Goal: Task Accomplishment & Management: Understand process/instructions

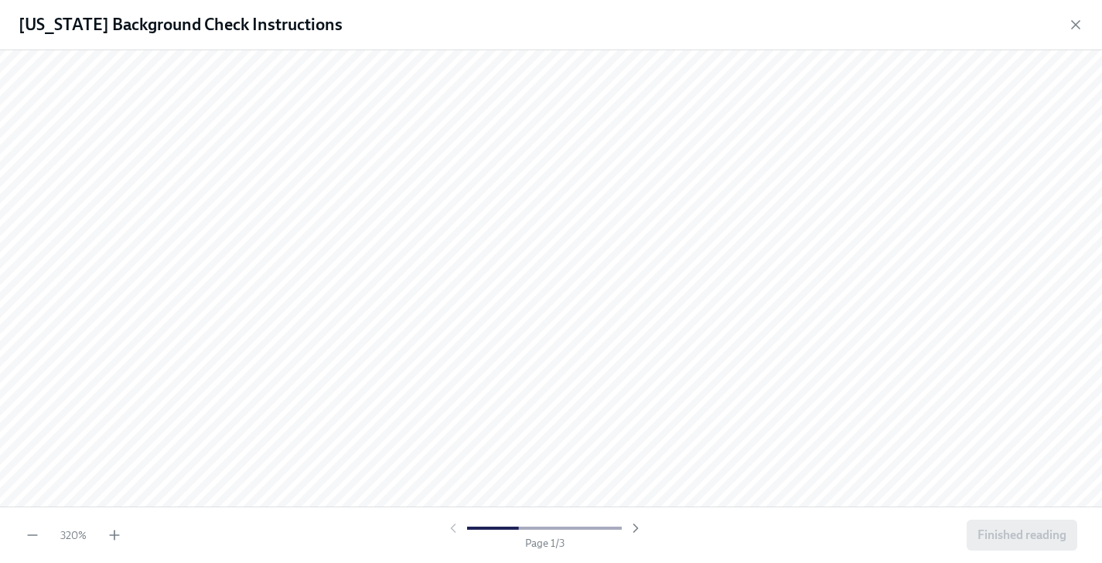
scroll to position [110, 0]
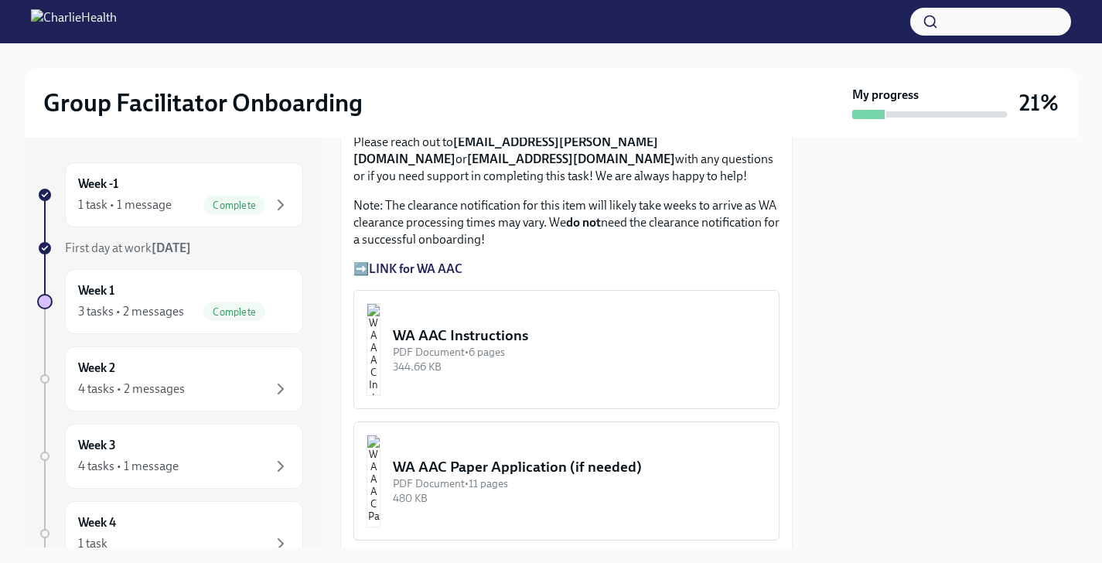
scroll to position [1509, 0]
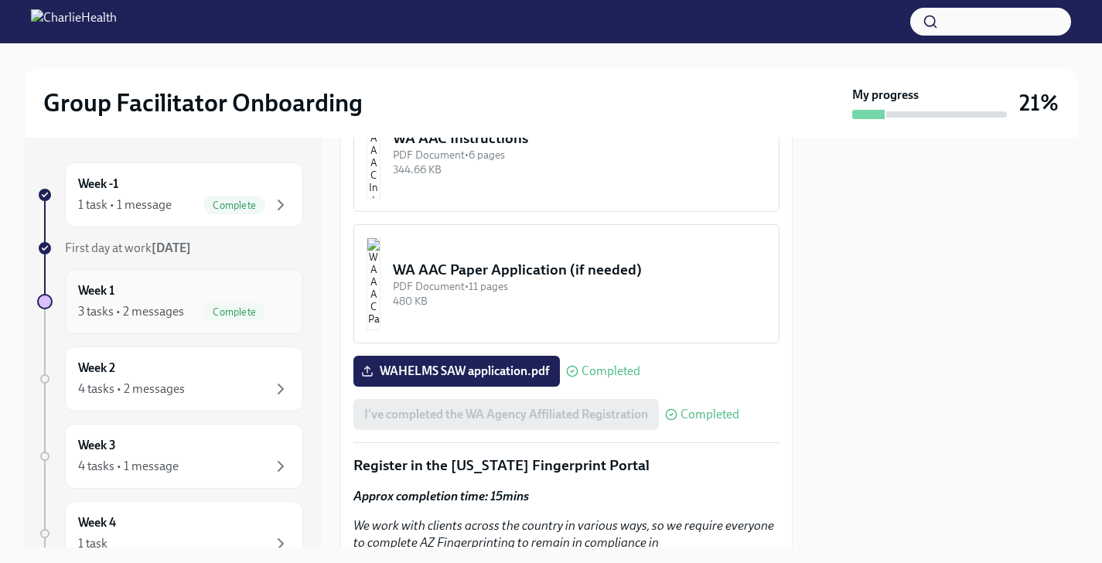
click at [193, 296] on div "Week 1 3 tasks • 2 messages Complete" at bounding box center [184, 301] width 212 height 39
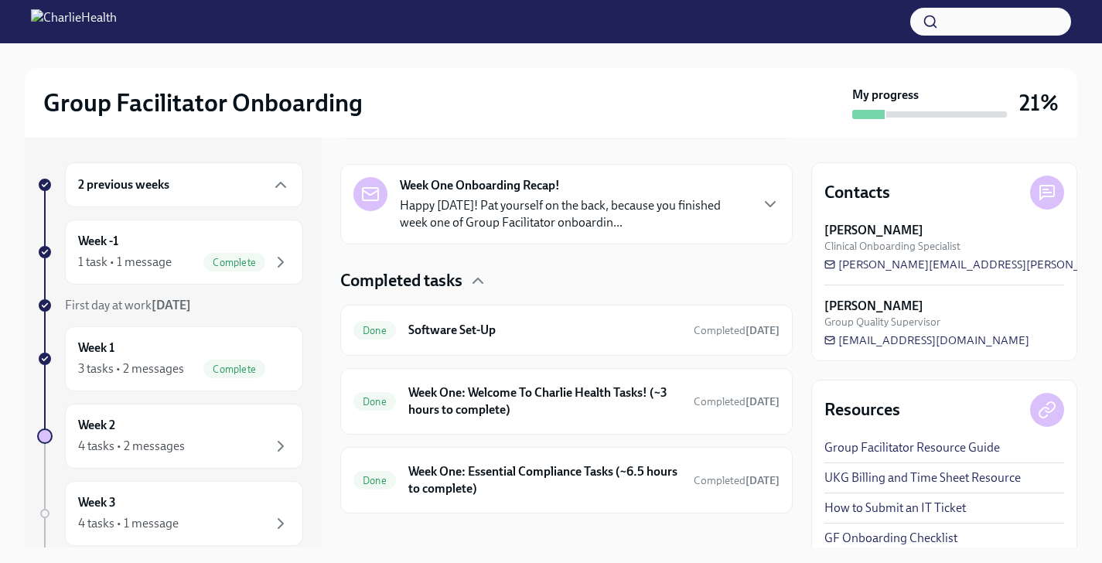
scroll to position [350, 0]
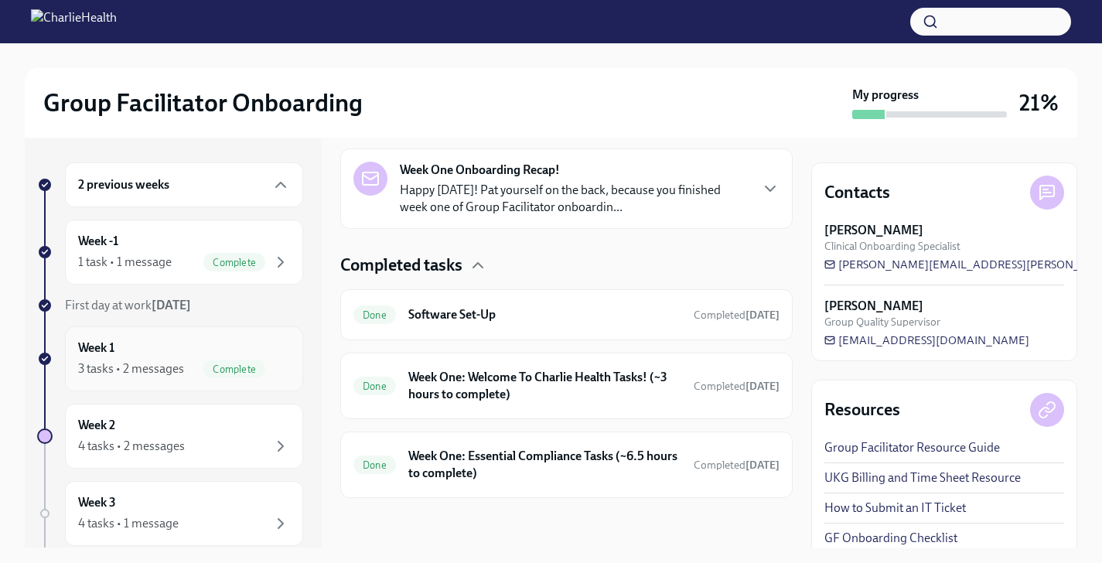
click at [172, 377] on div "3 tasks • 2 messages" at bounding box center [131, 369] width 106 height 17
click at [198, 434] on div "Week 2 4 tasks • 2 messages" at bounding box center [184, 436] width 212 height 39
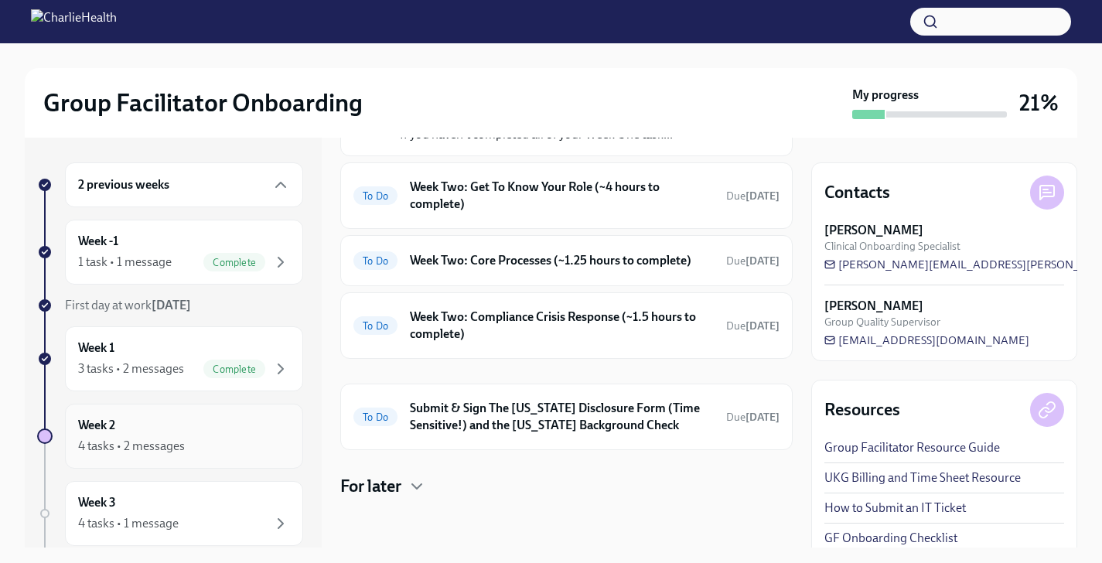
click at [194, 412] on div "Week 2 4 tasks • 2 messages" at bounding box center [184, 436] width 238 height 65
click at [535, 395] on div "To Do Submit & Sign The [US_STATE] Disclosure Form (Time Sensitive!) and the [U…" at bounding box center [566, 417] width 453 height 67
click at [535, 422] on h6 "Submit & Sign The [US_STATE] Disclosure Form (Time Sensitive!) and the [US_STAT…" at bounding box center [562, 417] width 304 height 34
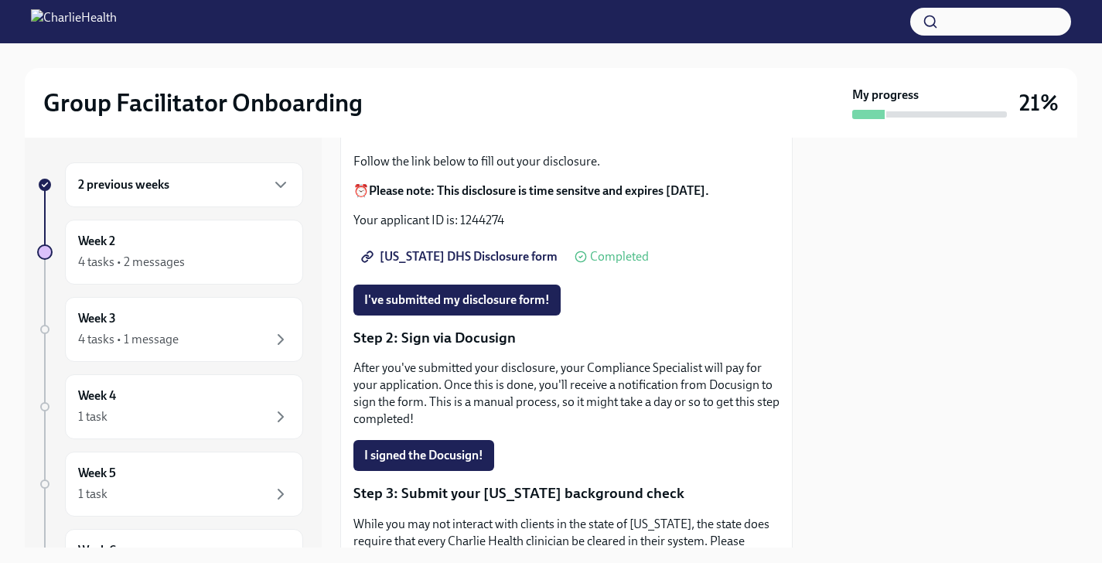
scroll to position [203, 0]
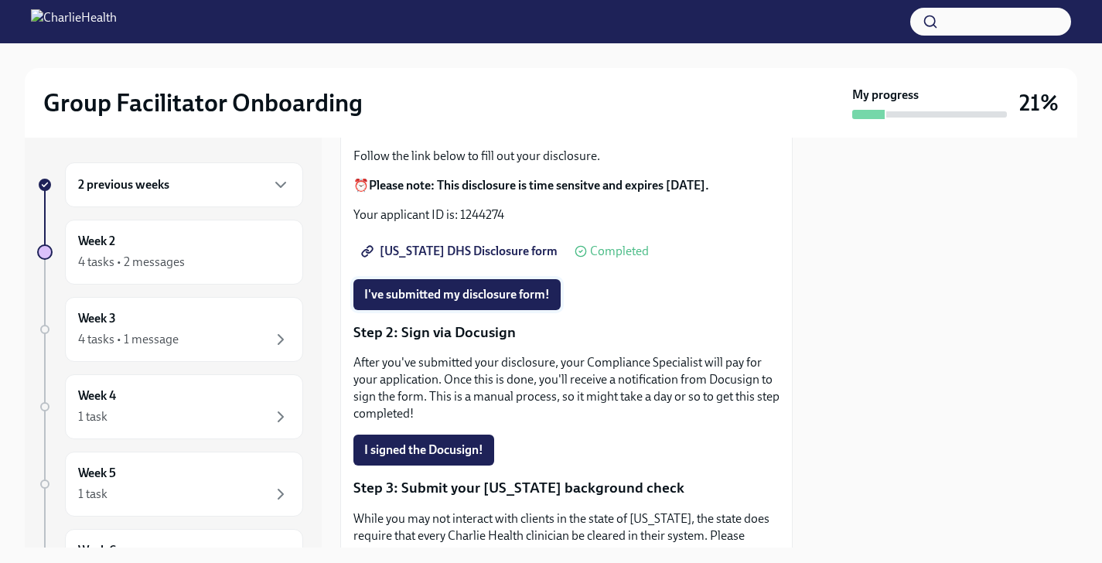
click at [497, 294] on span "I've submitted my disclosure form!" at bounding box center [457, 294] width 186 height 15
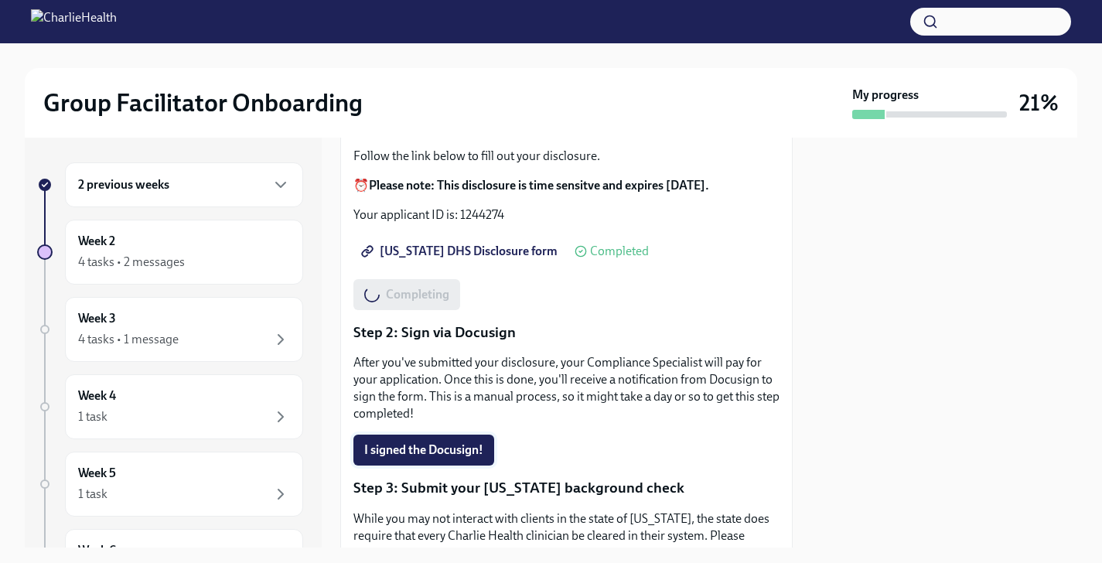
click at [445, 446] on span "I signed the Docusign!" at bounding box center [423, 450] width 119 height 15
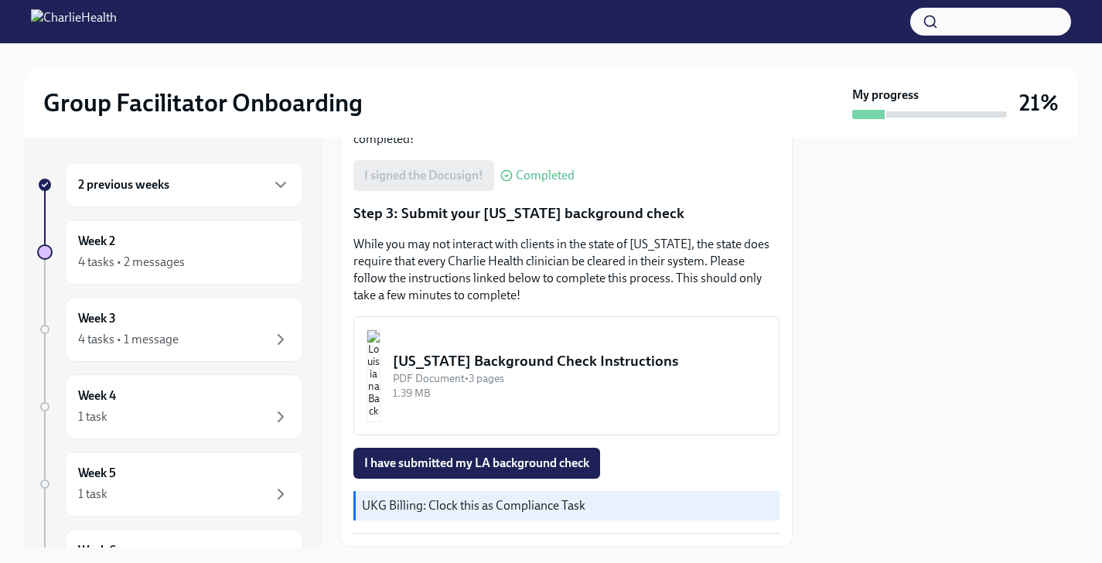
scroll to position [479, 0]
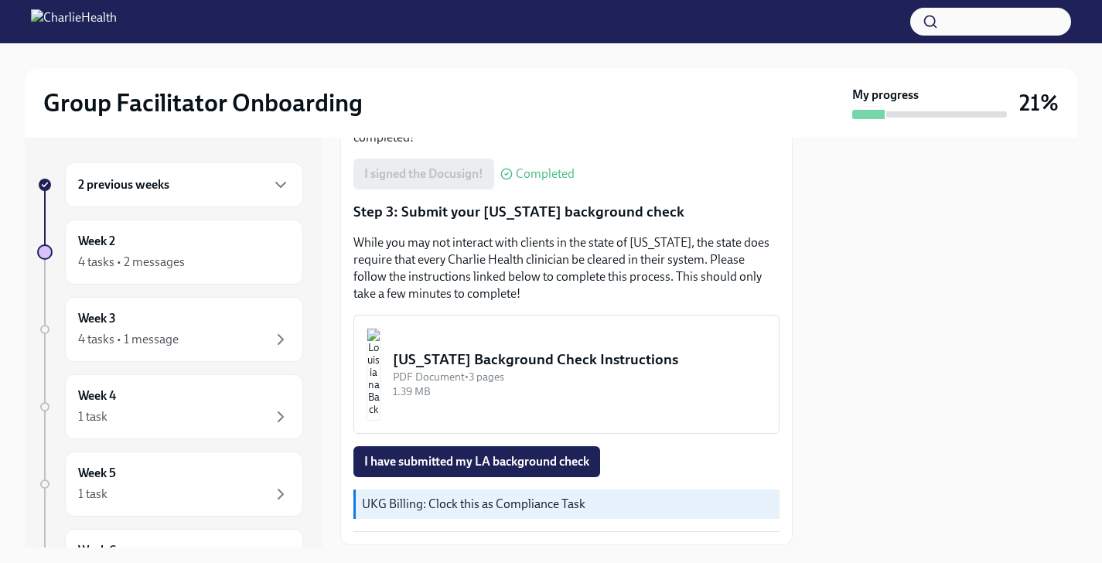
click at [480, 353] on div "[US_STATE] Background Check Instructions" at bounding box center [580, 360] width 374 height 20
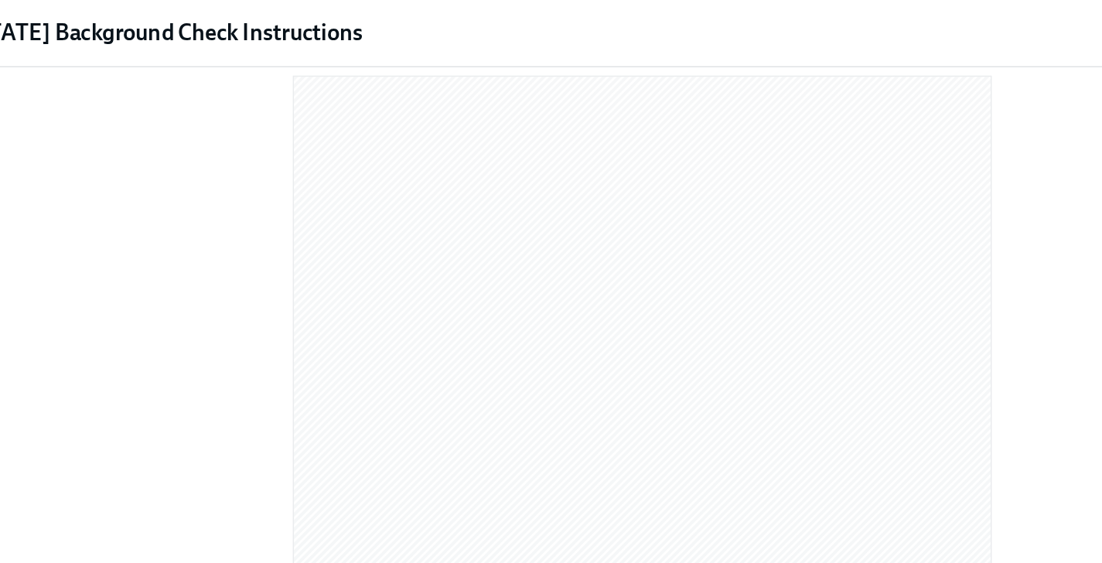
scroll to position [22, 0]
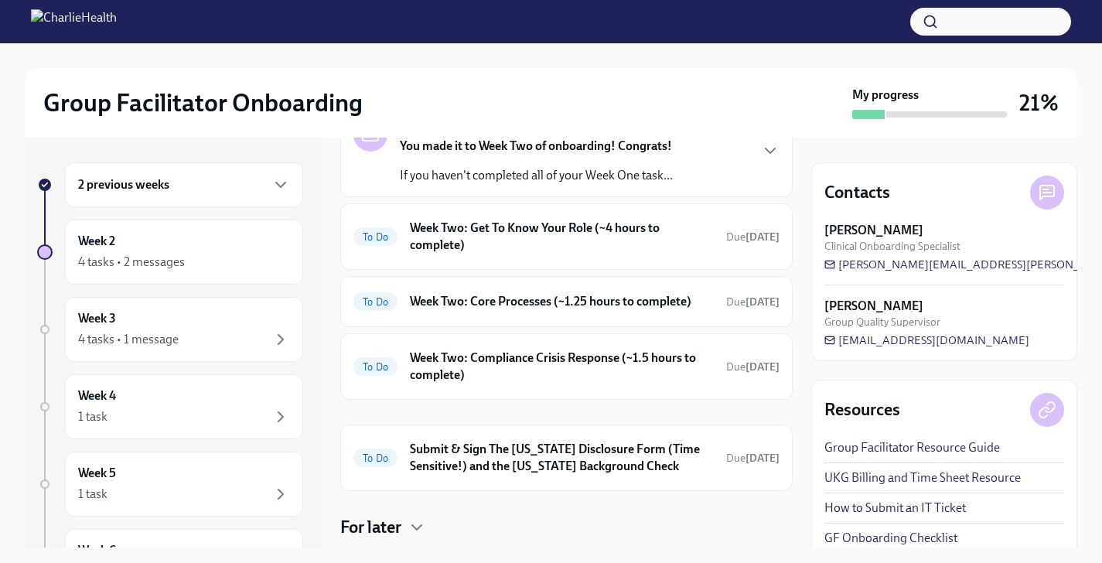
scroll to position [145, 0]
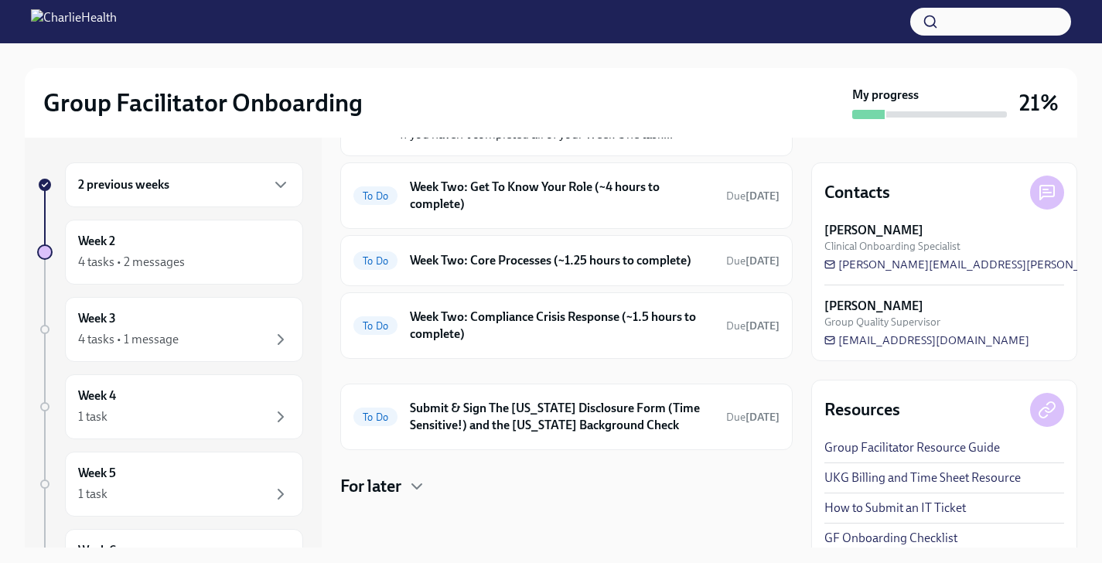
click at [381, 492] on h4 "For later" at bounding box center [370, 486] width 61 height 23
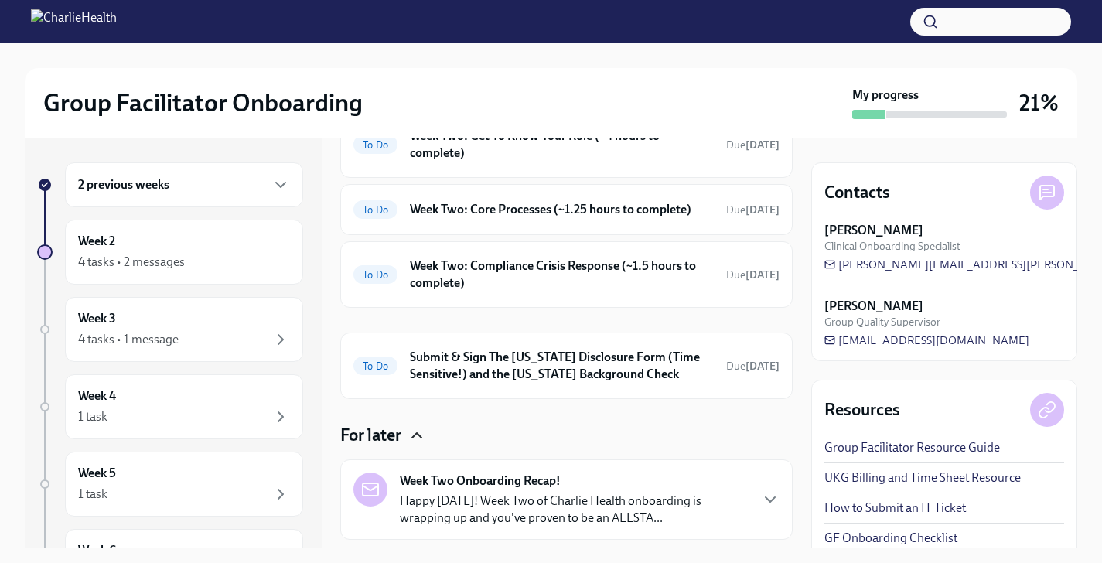
scroll to position [238, 0]
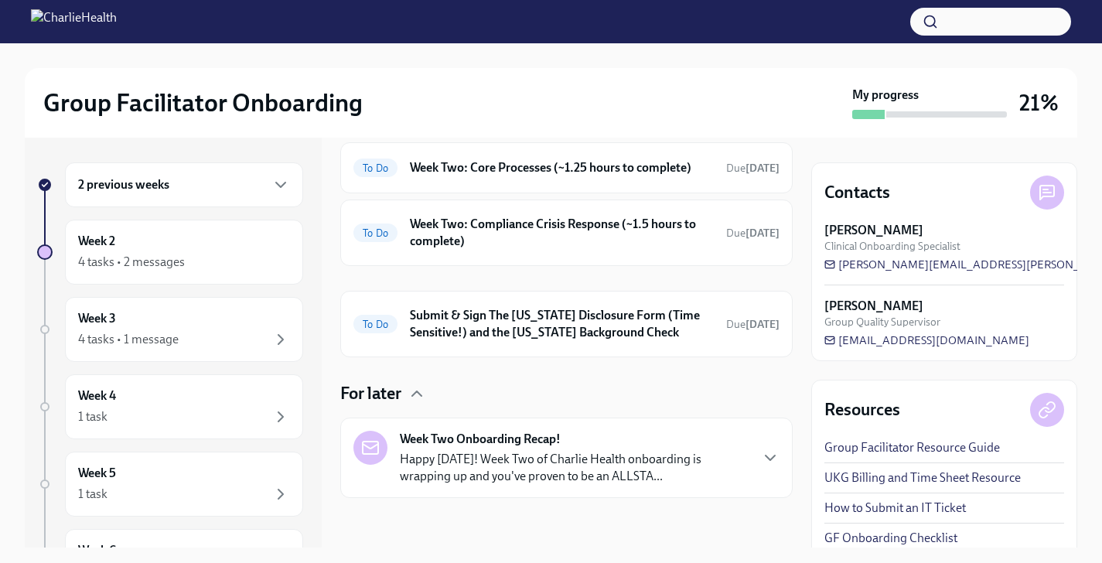
click at [470, 465] on p "Happy [DATE]! Week Two of Charlie Health onboarding is wrapping up and you've p…" at bounding box center [574, 468] width 349 height 34
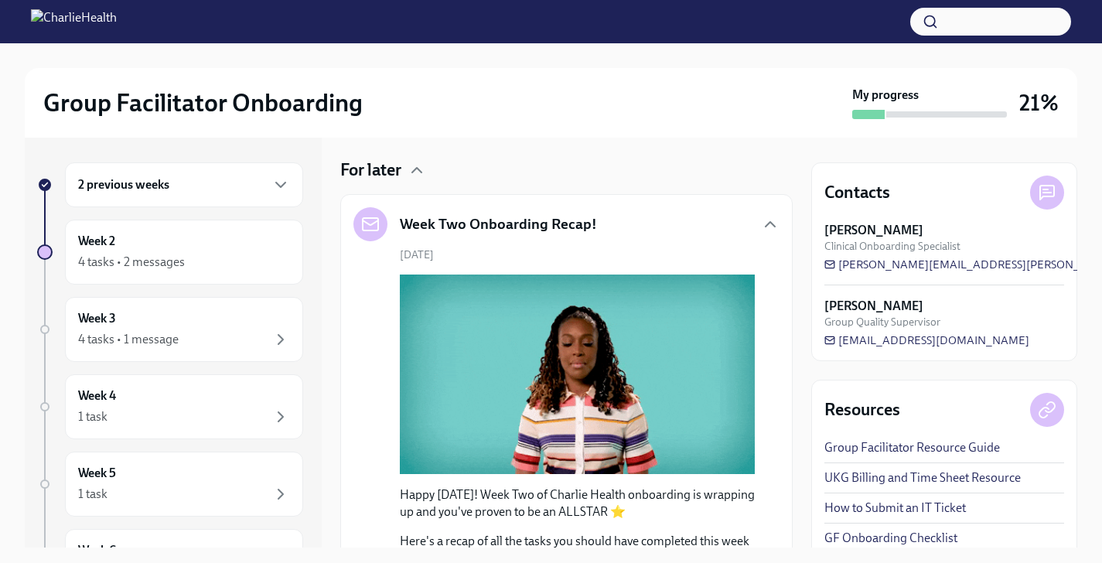
scroll to position [399, 0]
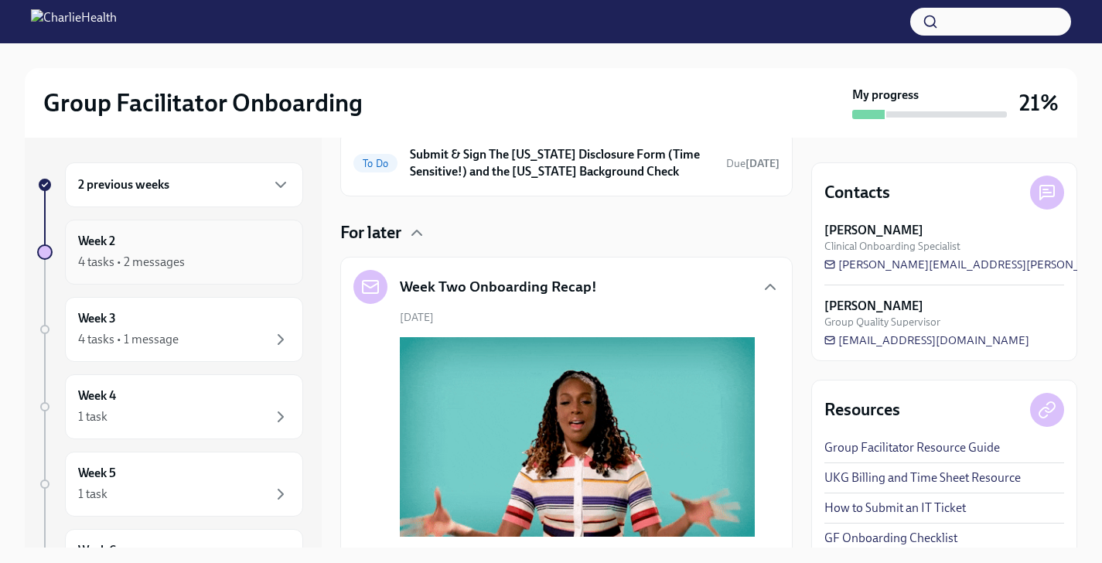
click at [176, 256] on div "4 tasks • 2 messages" at bounding box center [131, 262] width 107 height 17
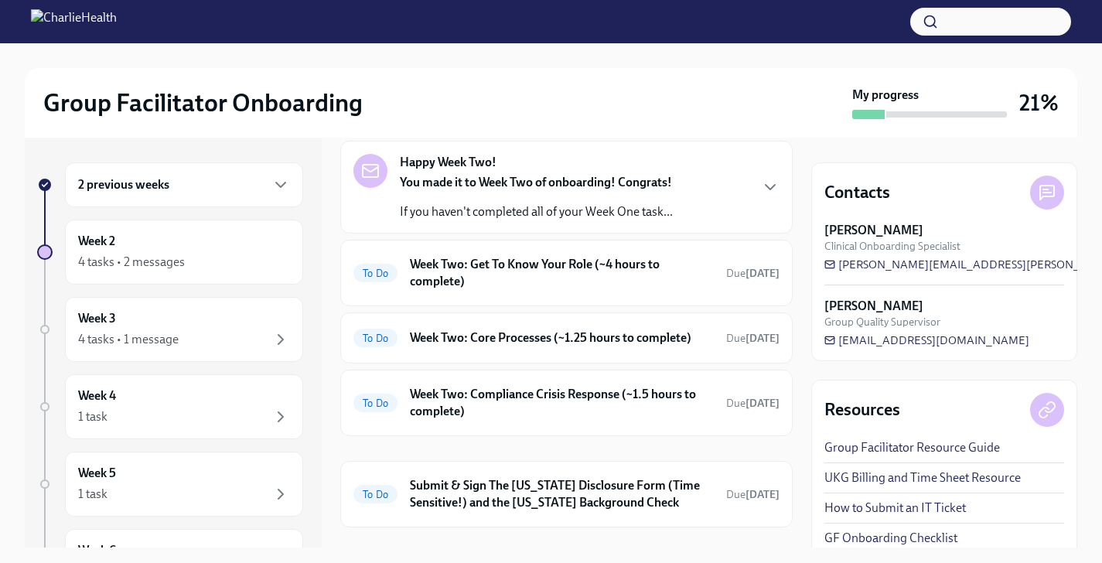
scroll to position [42, 0]
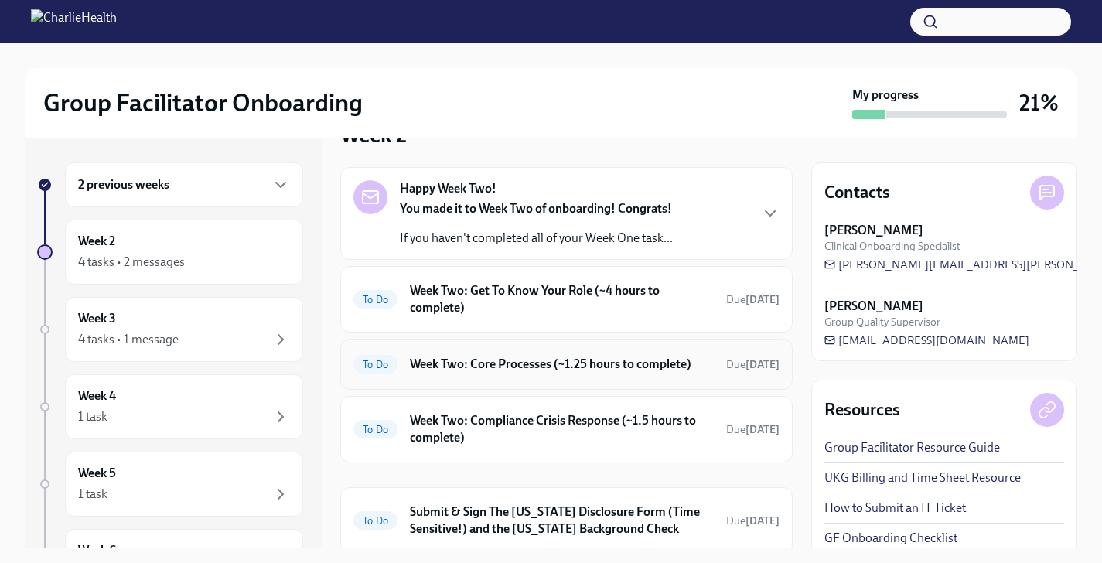
click at [490, 364] on h6 "Week Two: Core Processes (~1.25 hours to complete)" at bounding box center [562, 364] width 304 height 17
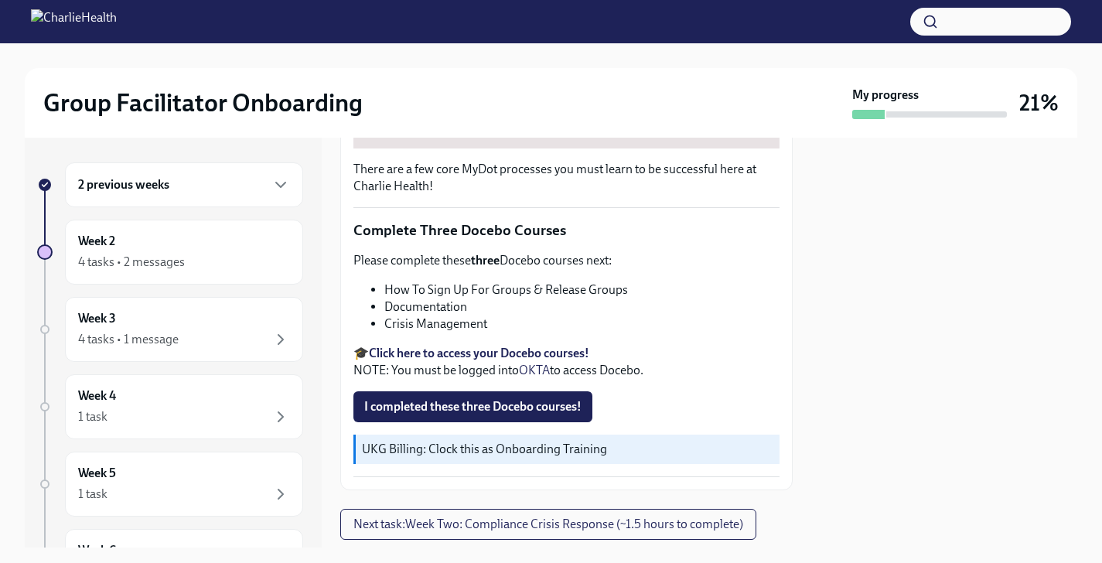
scroll to position [514, 0]
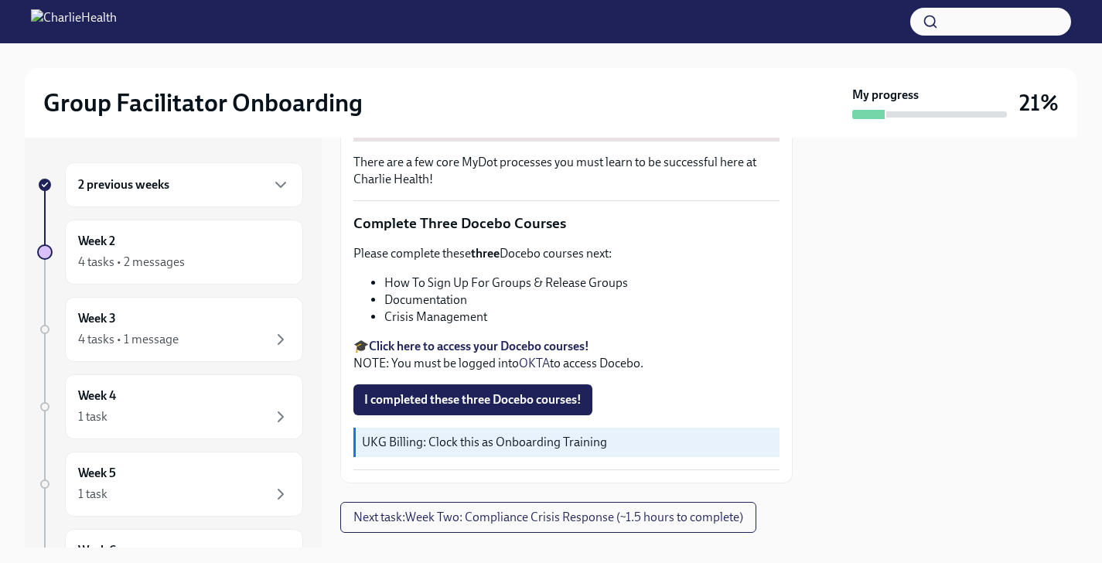
click at [490, 347] on strong "Click here to access your Docebo courses!" at bounding box center [479, 346] width 220 height 15
